Goal: Task Accomplishment & Management: Manage account settings

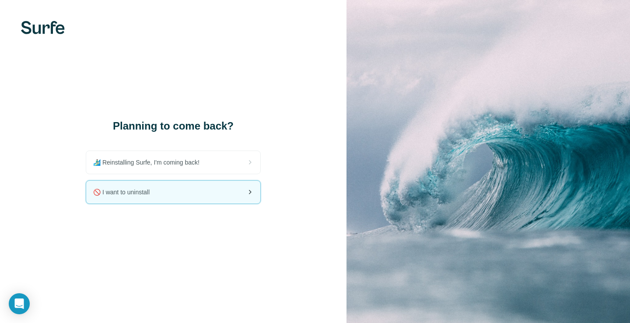
click at [153, 192] on span "🚫 I want to uninstall" at bounding box center [124, 192] width 63 height 9
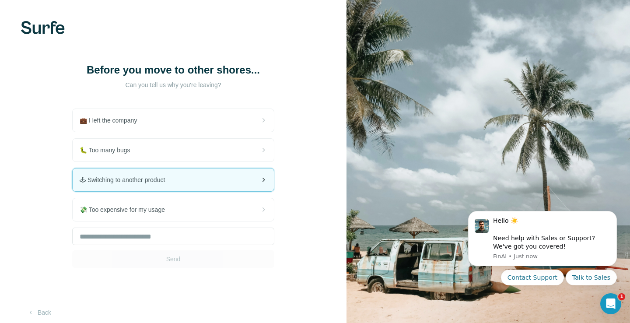
click at [155, 183] on span "🕹 Switching to another product" at bounding box center [126, 179] width 92 height 9
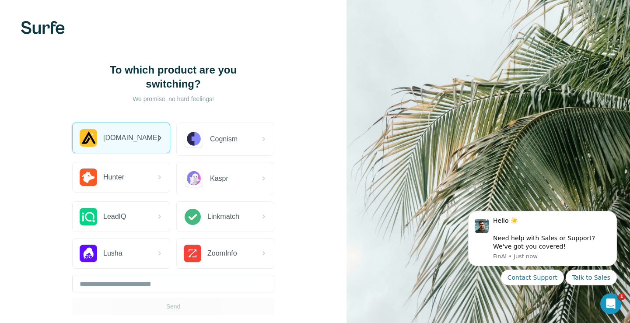
click at [121, 134] on span "[DOMAIN_NAME]" at bounding box center [131, 137] width 56 height 10
